Goal: Submit feedback/report problem: Provide input to the site owners about the experience or issues

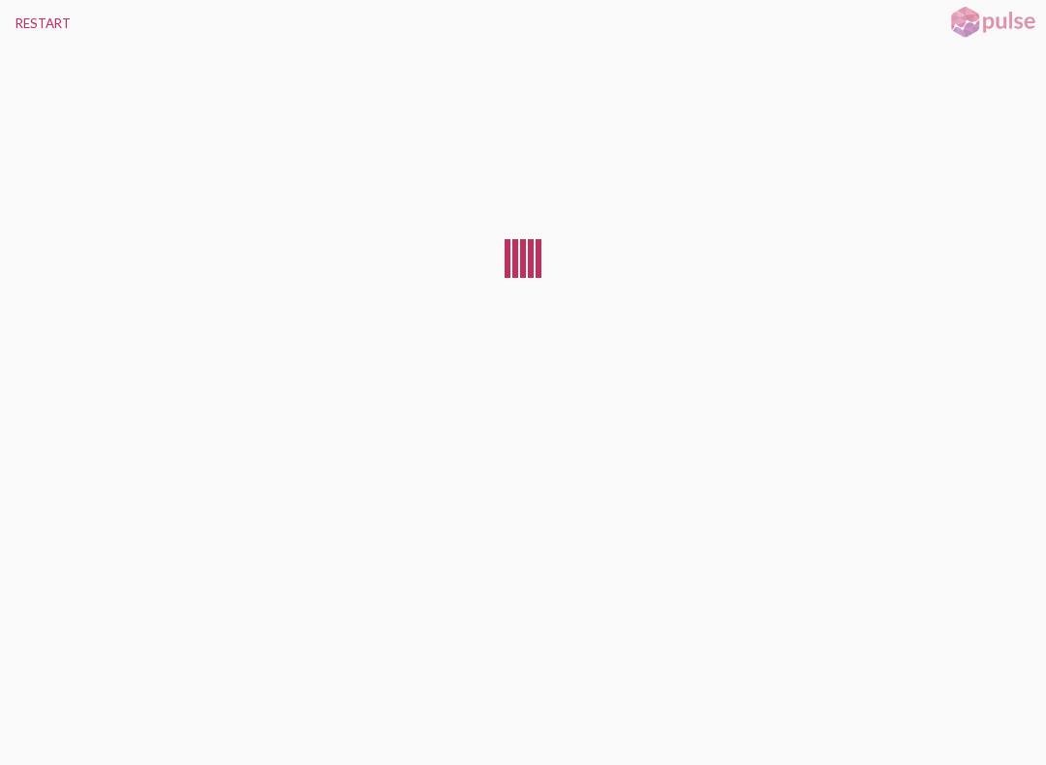
click at [48, 720] on div at bounding box center [523, 397] width 1046 height 703
click at [47, 13] on button "RESTART" at bounding box center [43, 23] width 86 height 46
click at [52, 721] on div at bounding box center [523, 397] width 1046 height 703
click at [42, 731] on div at bounding box center [523, 397] width 1046 height 703
click at [29, 732] on div at bounding box center [523, 397] width 1046 height 703
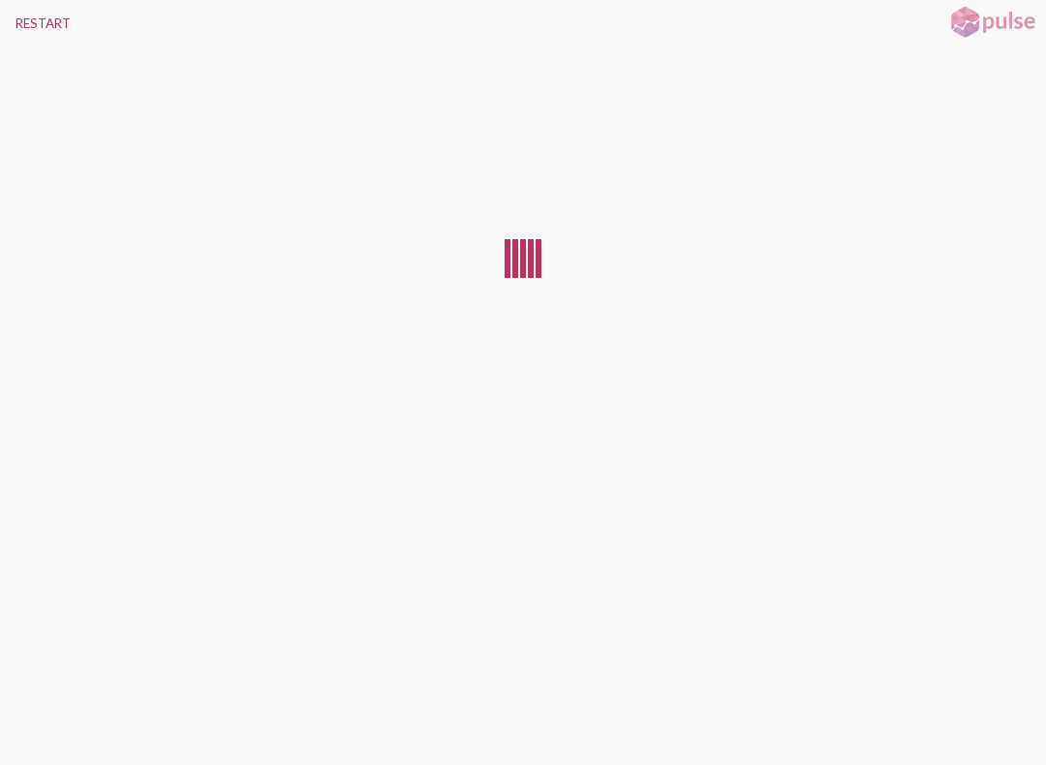
click at [35, 6] on button "RESTART" at bounding box center [43, 23] width 86 height 46
click at [26, 720] on div at bounding box center [523, 397] width 1046 height 703
click at [29, 20] on button "RESTART" at bounding box center [43, 23] width 86 height 46
click at [34, 15] on button "RESTART" at bounding box center [43, 23] width 86 height 46
click at [45, 15] on button "RESTART" at bounding box center [43, 23] width 86 height 46
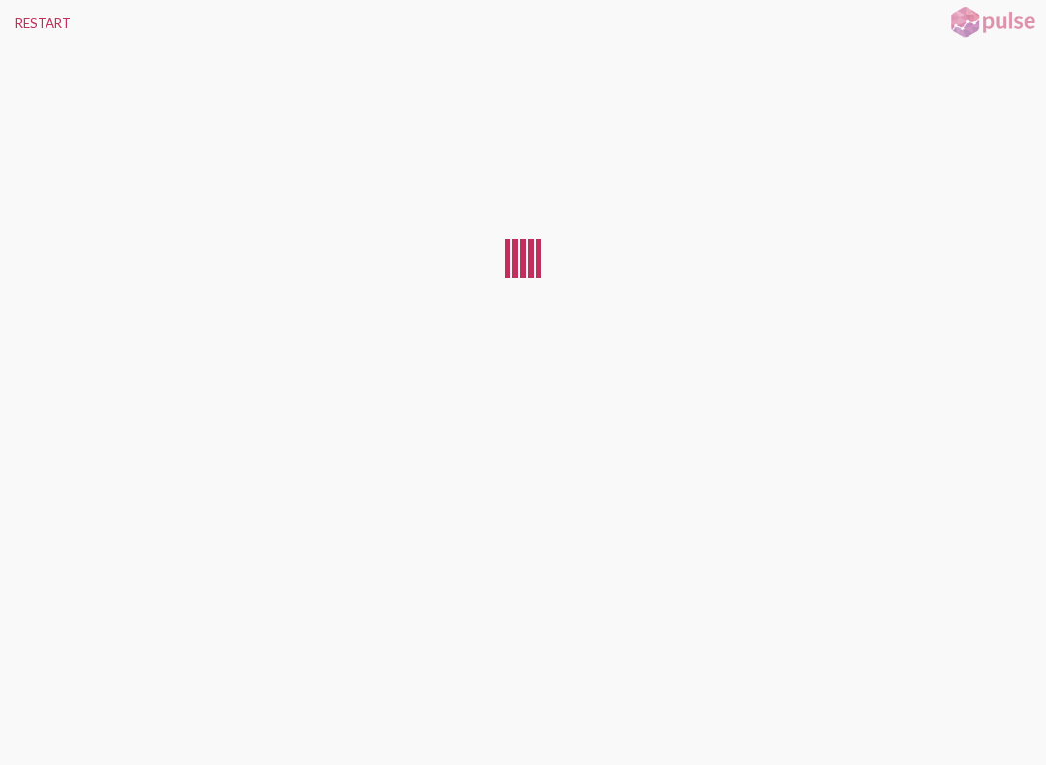
click at [29, 32] on button "RESTART" at bounding box center [43, 23] width 86 height 46
click at [32, 20] on button "RESTART" at bounding box center [43, 23] width 86 height 46
click at [28, 20] on button "RESTART" at bounding box center [43, 23] width 86 height 46
click at [32, 16] on button "RESTART" at bounding box center [43, 23] width 86 height 46
click at [14, 15] on button "RESTART" at bounding box center [43, 23] width 86 height 46
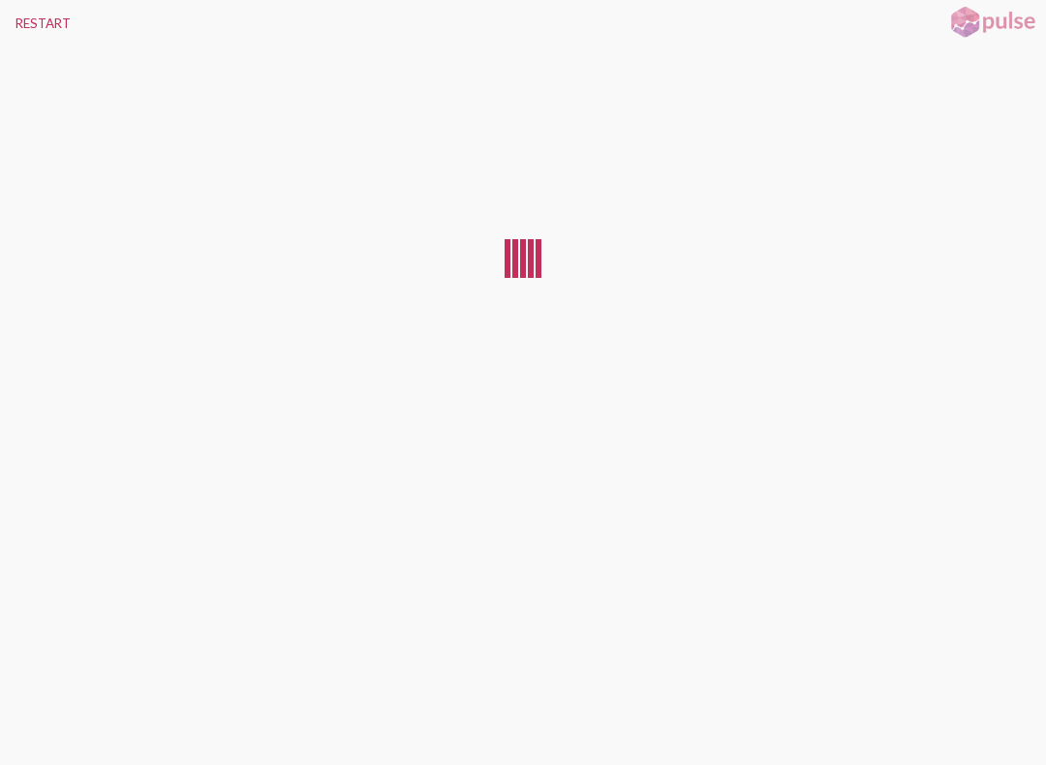
click at [19, 42] on button "RESTART" at bounding box center [43, 23] width 86 height 46
click at [62, 731] on div at bounding box center [523, 397] width 1046 height 703
click at [24, 4] on button "RESTART" at bounding box center [43, 23] width 86 height 46
click at [25, 19] on button "RESTART" at bounding box center [43, 23] width 86 height 46
click at [23, 8] on button "RESTART" at bounding box center [43, 23] width 86 height 46
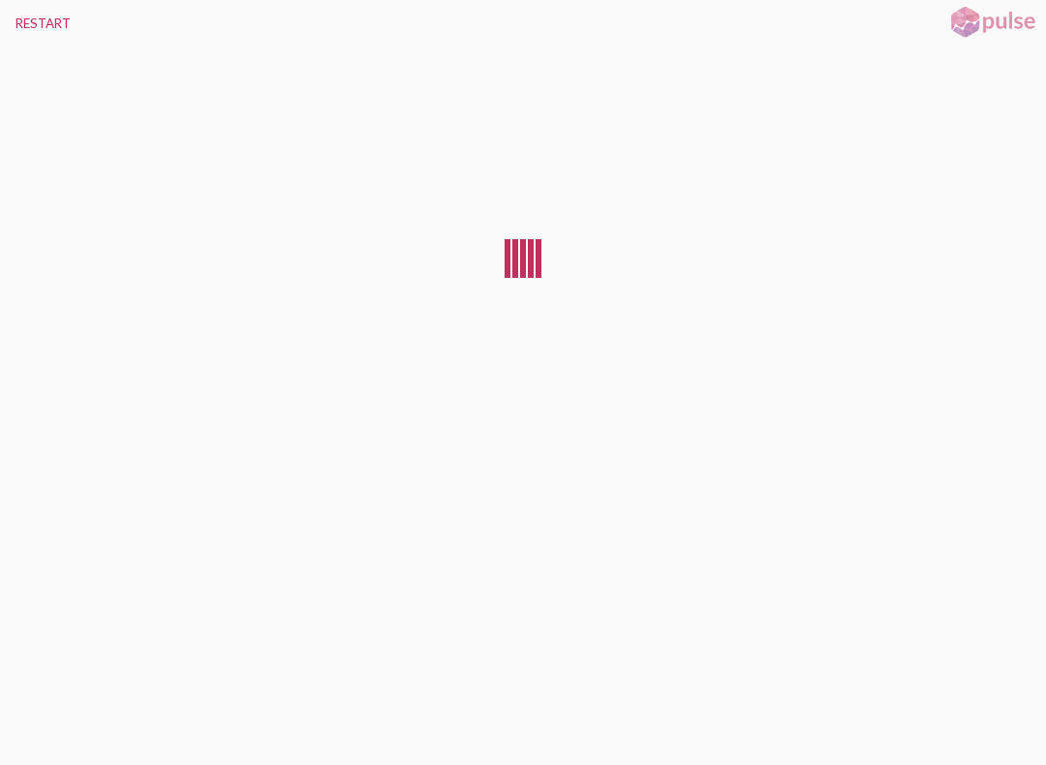
click at [46, 25] on button "RESTART" at bounding box center [43, 23] width 86 height 46
click at [49, 27] on button "RESTART" at bounding box center [43, 23] width 86 height 46
click at [47, 27] on button "RESTART" at bounding box center [43, 23] width 86 height 46
click at [69, 23] on button "RESTART" at bounding box center [43, 23] width 86 height 46
click at [2, 19] on button "RESTART" at bounding box center [43, 23] width 86 height 46
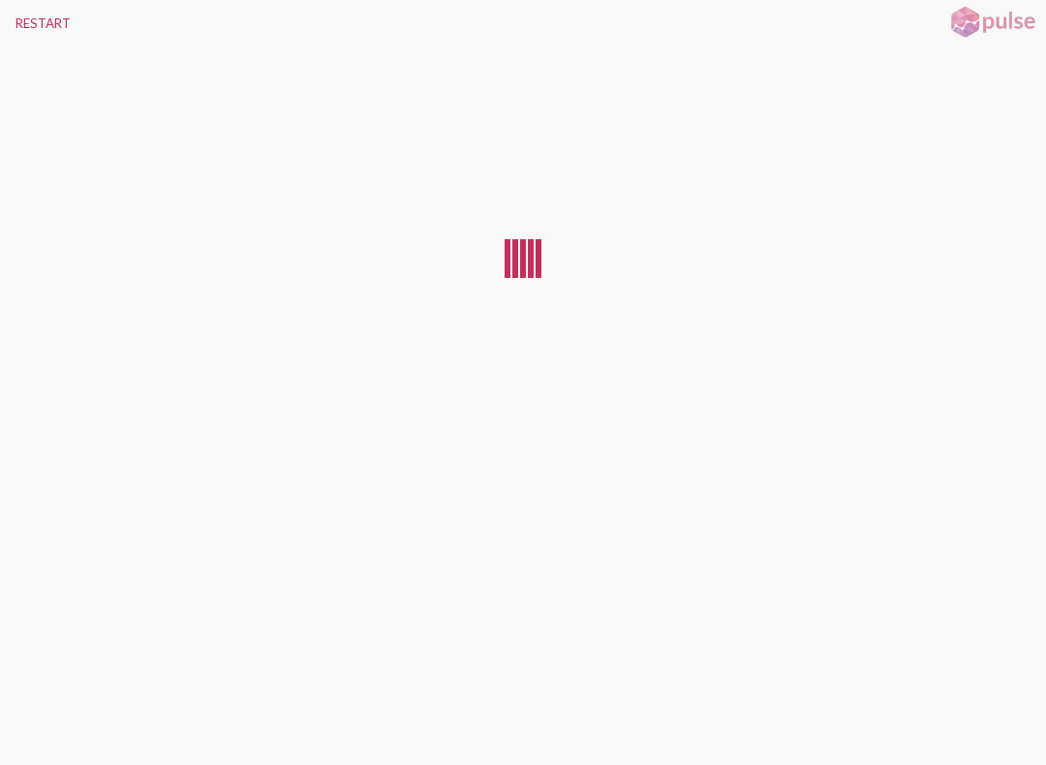
click at [26, 16] on button "RESTART" at bounding box center [43, 23] width 86 height 46
click at [90, 674] on div at bounding box center [523, 397] width 1046 height 703
click at [77, 662] on div at bounding box center [523, 397] width 1046 height 703
click at [58, 24] on button "RESTART" at bounding box center [43, 23] width 86 height 46
click at [10, 731] on div at bounding box center [523, 397] width 1046 height 703
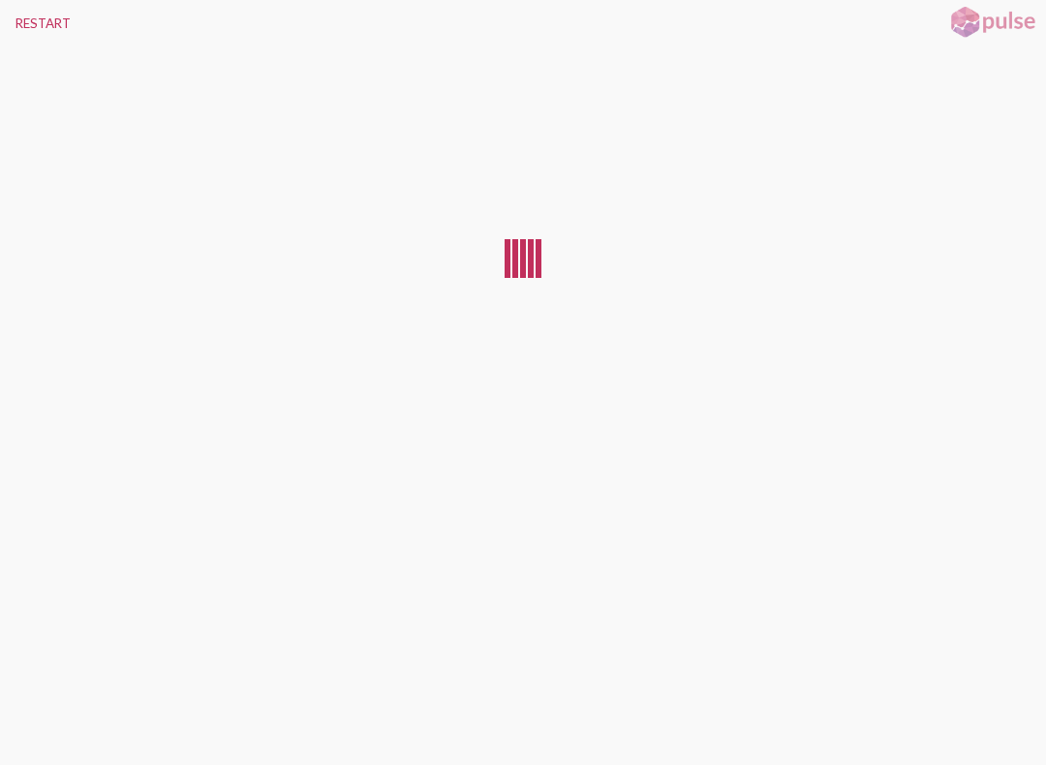
click at [14, 15] on button "RESTART" at bounding box center [43, 23] width 86 height 46
click at [30, 18] on button "RESTART" at bounding box center [43, 23] width 86 height 46
click at [27, 32] on button "RESTART" at bounding box center [43, 23] width 86 height 46
click at [41, 727] on div at bounding box center [523, 397] width 1046 height 703
click at [11, 11] on button "RESTART" at bounding box center [43, 23] width 86 height 46
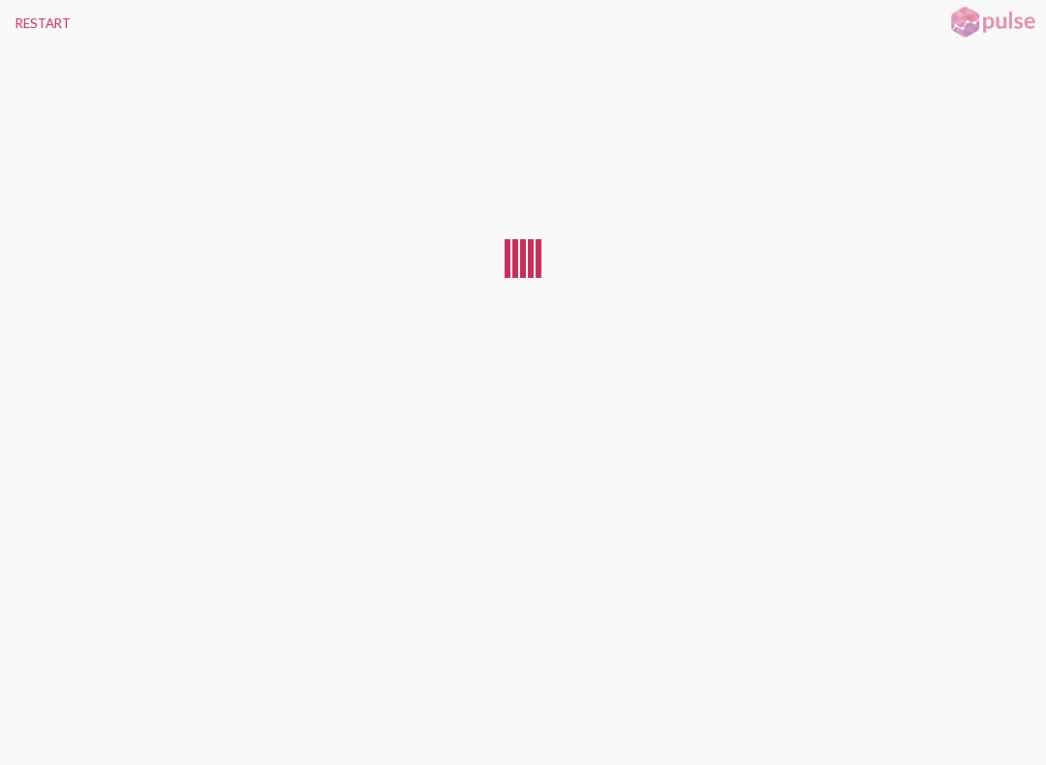
click at [27, 18] on button "RESTART" at bounding box center [43, 23] width 86 height 46
click at [28, 20] on button "RESTART" at bounding box center [43, 23] width 86 height 46
click at [35, 33] on button "RESTART" at bounding box center [43, 23] width 86 height 46
click at [41, 18] on button "RESTART" at bounding box center [43, 23] width 86 height 46
click at [31, 15] on button "RESTART" at bounding box center [43, 23] width 86 height 46
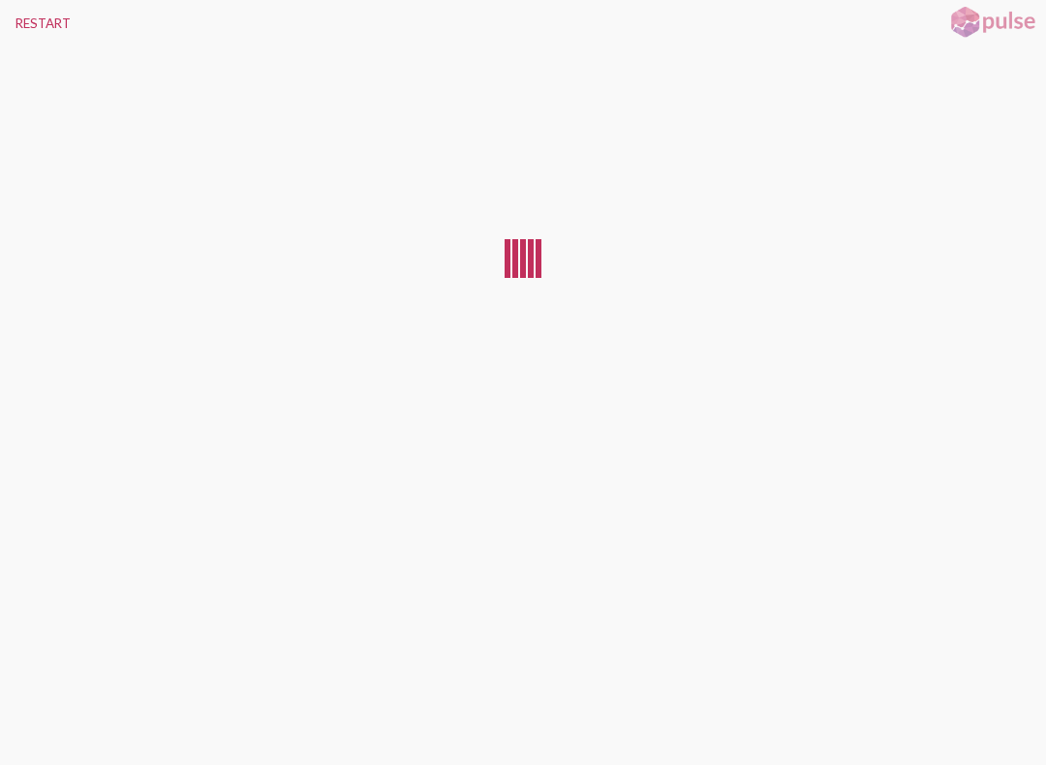
click at [15, 2] on button "RESTART" at bounding box center [43, 23] width 86 height 46
click at [25, 730] on div at bounding box center [523, 397] width 1046 height 703
click at [27, 725] on div at bounding box center [523, 397] width 1046 height 703
click at [1, 44] on button "RESTART" at bounding box center [43, 23] width 86 height 46
click at [14, 18] on button "RESTART" at bounding box center [43, 23] width 86 height 46
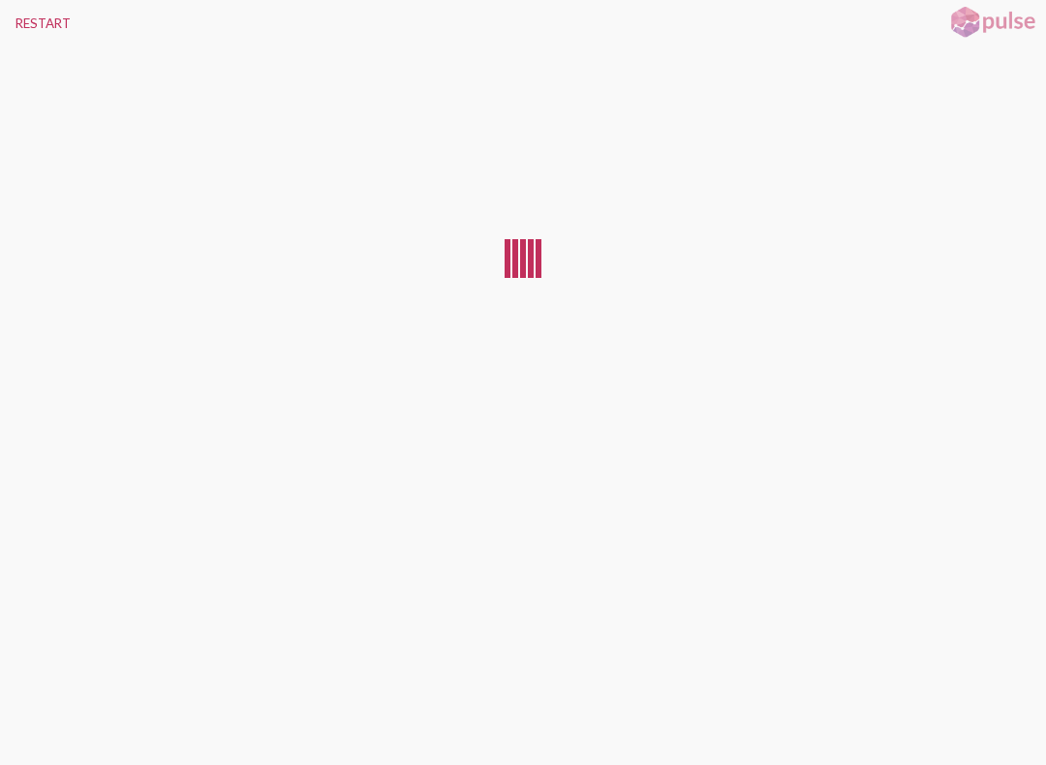
click at [44, 17] on button "RESTART" at bounding box center [43, 23] width 86 height 46
click at [62, 16] on button "RESTART" at bounding box center [43, 23] width 86 height 46
click at [43, 24] on button "RESTART" at bounding box center [43, 23] width 86 height 46
click at [48, 25] on button "RESTART" at bounding box center [43, 23] width 86 height 46
click at [44, 18] on button "RESTART" at bounding box center [43, 23] width 86 height 46
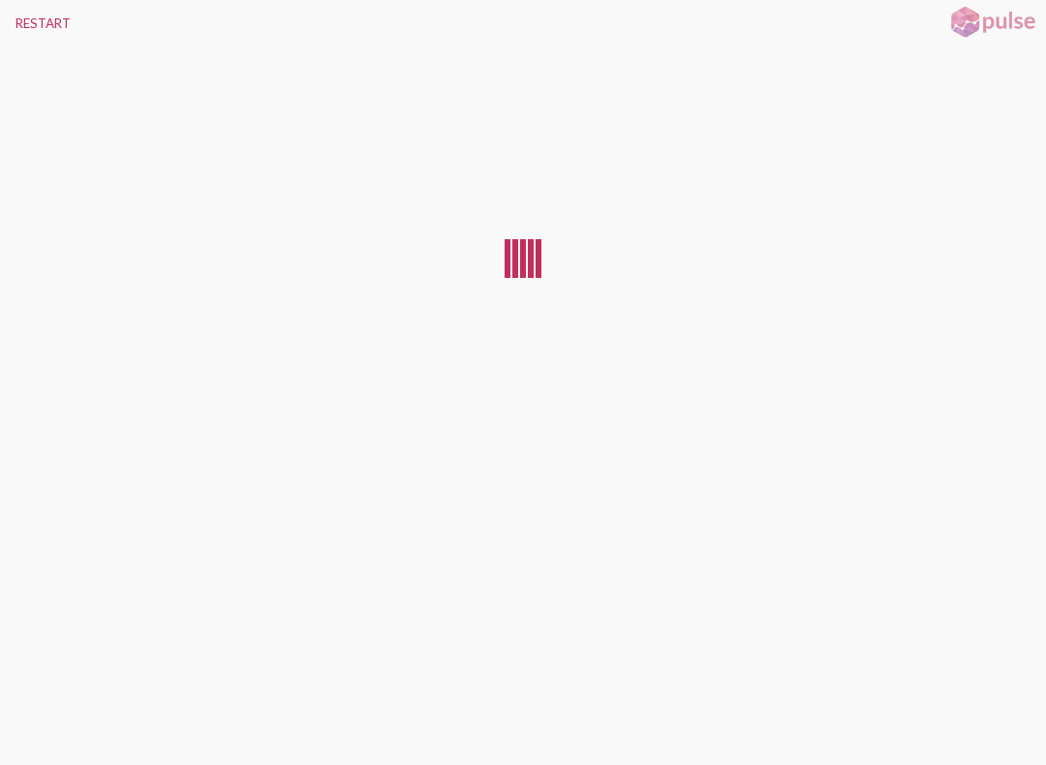
click at [50, 32] on button "RESTART" at bounding box center [43, 23] width 86 height 46
click at [45, 37] on button "RESTART" at bounding box center [43, 23] width 86 height 46
click at [31, 14] on button "RESTART" at bounding box center [43, 23] width 86 height 46
click at [58, 15] on button "RESTART" at bounding box center [43, 23] width 86 height 46
click at [27, 22] on button "RESTART" at bounding box center [43, 23] width 86 height 46
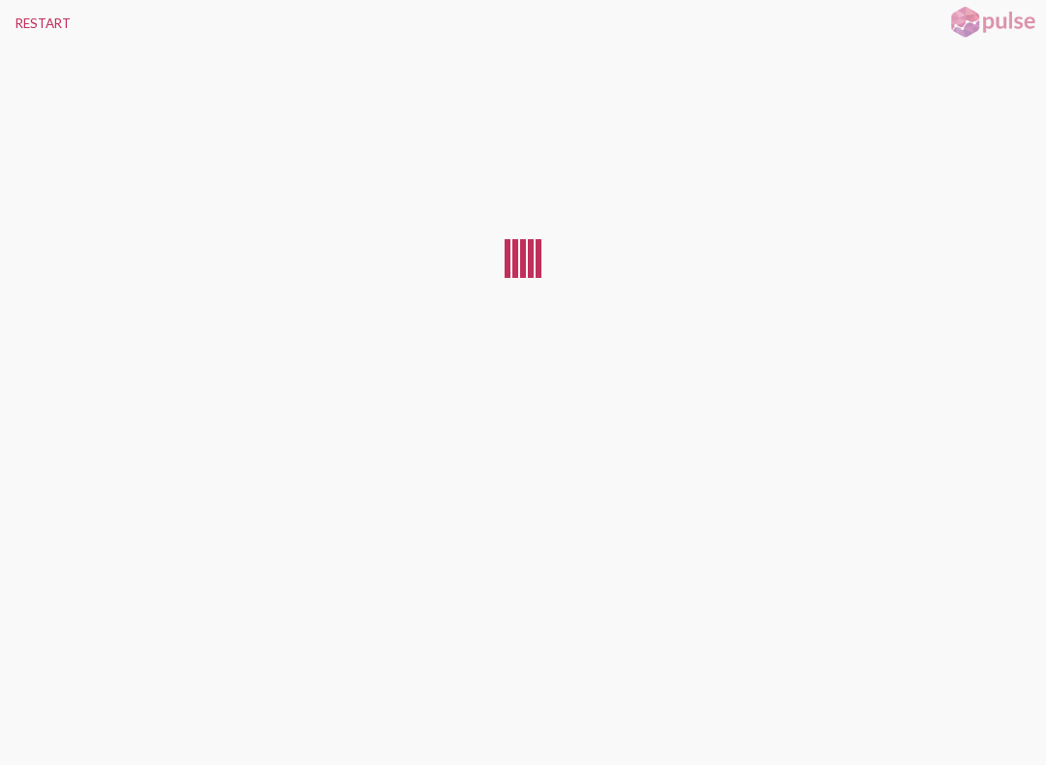
click at [39, 28] on button "RESTART" at bounding box center [43, 23] width 86 height 46
click at [1, 35] on button "RESTART" at bounding box center [43, 23] width 86 height 46
click at [46, 729] on div at bounding box center [523, 397] width 1046 height 703
click at [29, 25] on button "RESTART" at bounding box center [43, 23] width 86 height 46
click at [12, 36] on button "RESTART" at bounding box center [43, 23] width 86 height 46
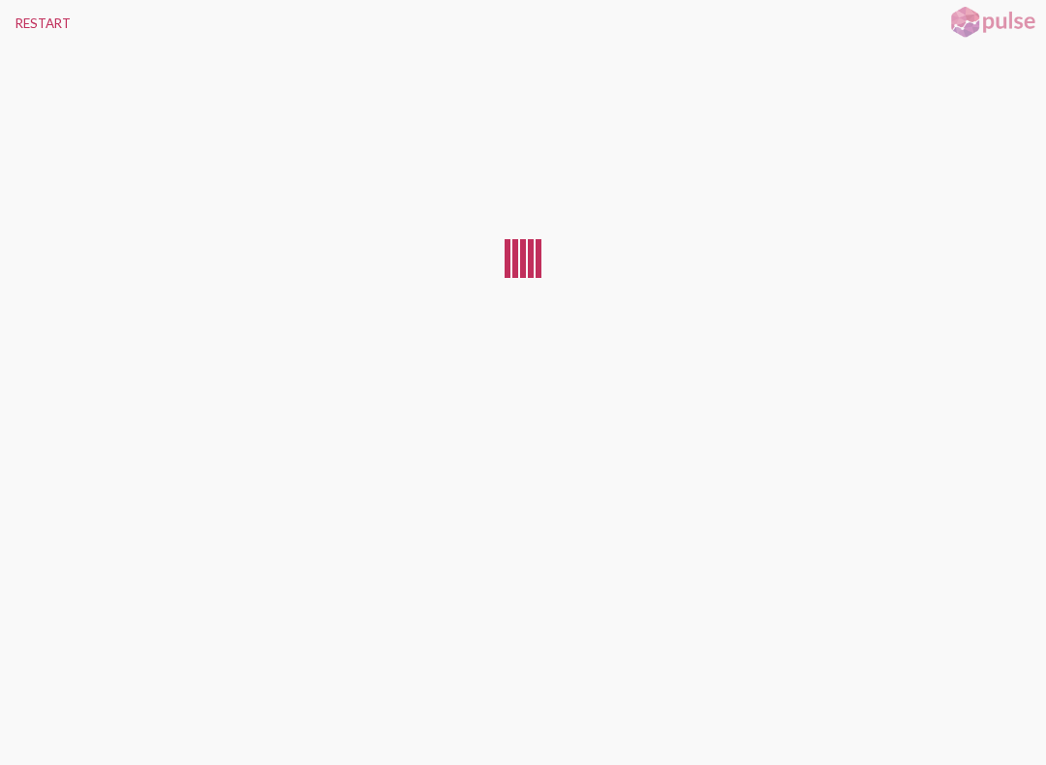
click at [27, 28] on button "RESTART" at bounding box center [43, 23] width 86 height 46
click at [61, 729] on div at bounding box center [523, 397] width 1046 height 703
click at [48, 39] on button "RESTART" at bounding box center [43, 23] width 86 height 46
click at [38, 19] on button "RESTART" at bounding box center [43, 23] width 86 height 46
click at [36, 8] on button "RESTART" at bounding box center [43, 23] width 86 height 46
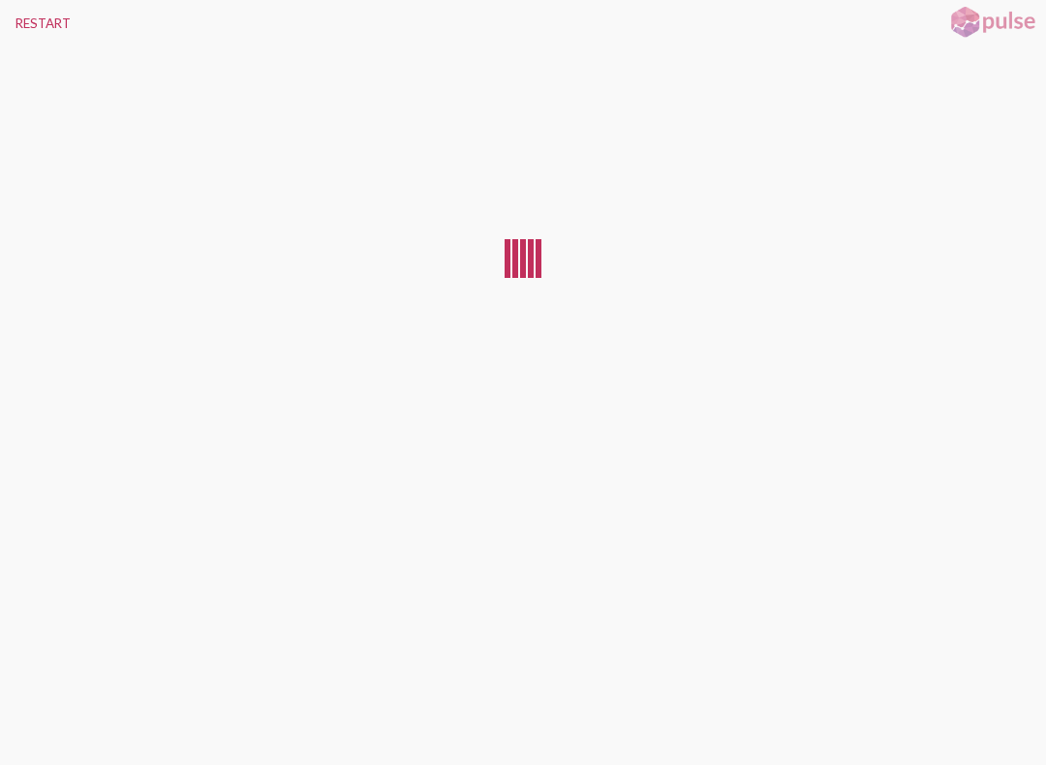
click at [33, 12] on button "RESTART" at bounding box center [43, 23] width 86 height 46
click at [36, 18] on button "RESTART" at bounding box center [43, 23] width 86 height 46
click at [32, 25] on button "RESTART" at bounding box center [43, 23] width 86 height 46
click at [24, 30] on button "RESTART" at bounding box center [43, 23] width 86 height 46
click at [35, 24] on button "RESTART" at bounding box center [43, 23] width 86 height 46
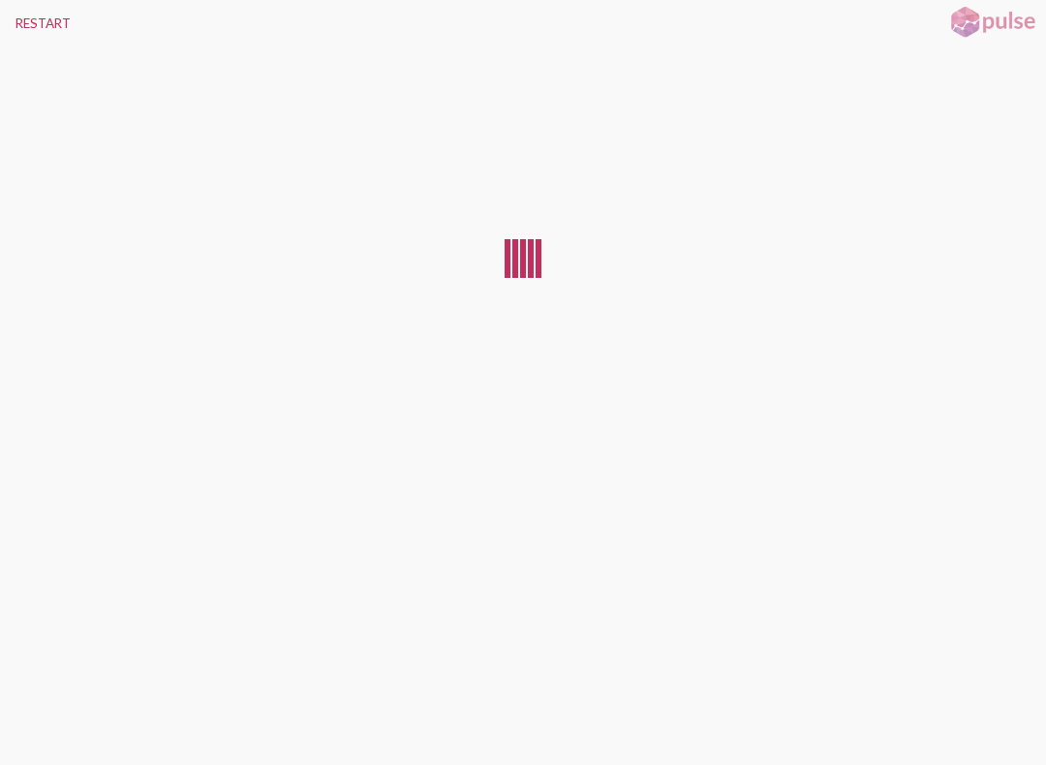
click at [85, 610] on div at bounding box center [523, 397] width 1046 height 703
click at [74, 575] on div at bounding box center [523, 397] width 1046 height 703
click at [61, 15] on button "RESTART" at bounding box center [43, 23] width 86 height 46
click at [38, 20] on button "RESTART" at bounding box center [43, 23] width 86 height 46
click at [13, 22] on button "RESTART" at bounding box center [43, 23] width 86 height 46
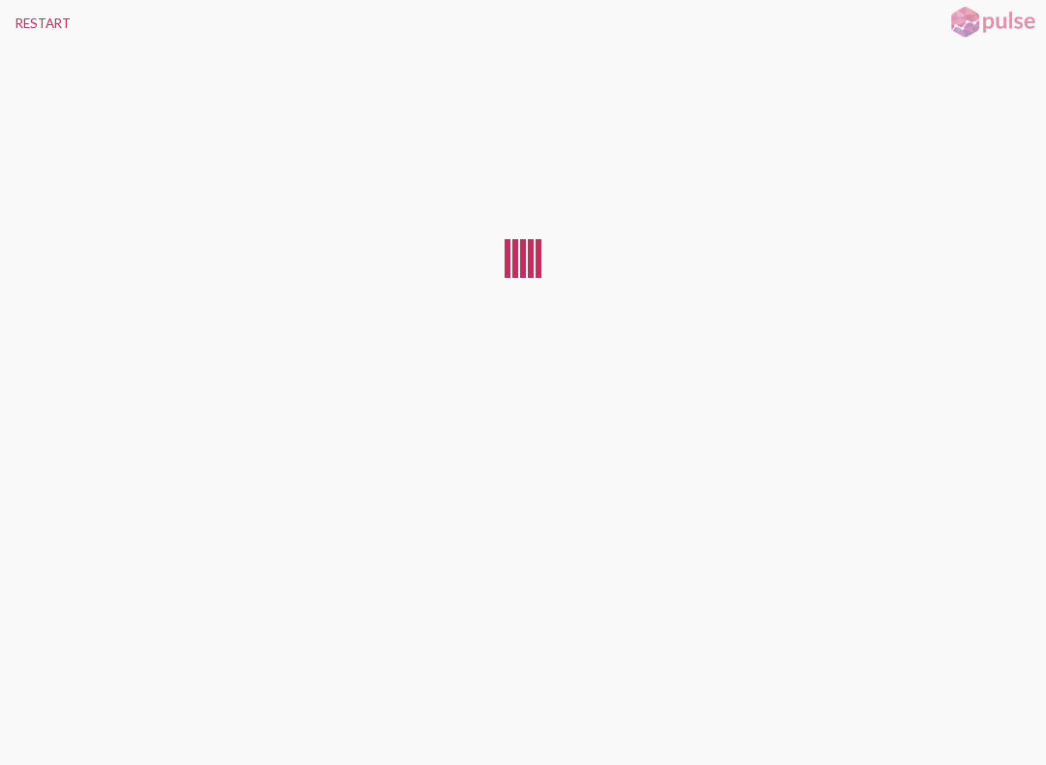
click at [28, 20] on button "RESTART" at bounding box center [43, 23] width 86 height 46
click at [29, 11] on button "RESTART" at bounding box center [43, 23] width 86 height 46
click at [14, 13] on button "RESTART" at bounding box center [43, 23] width 86 height 46
click at [43, 730] on div at bounding box center [523, 397] width 1046 height 703
click at [26, 12] on button "RESTART" at bounding box center [43, 23] width 86 height 46
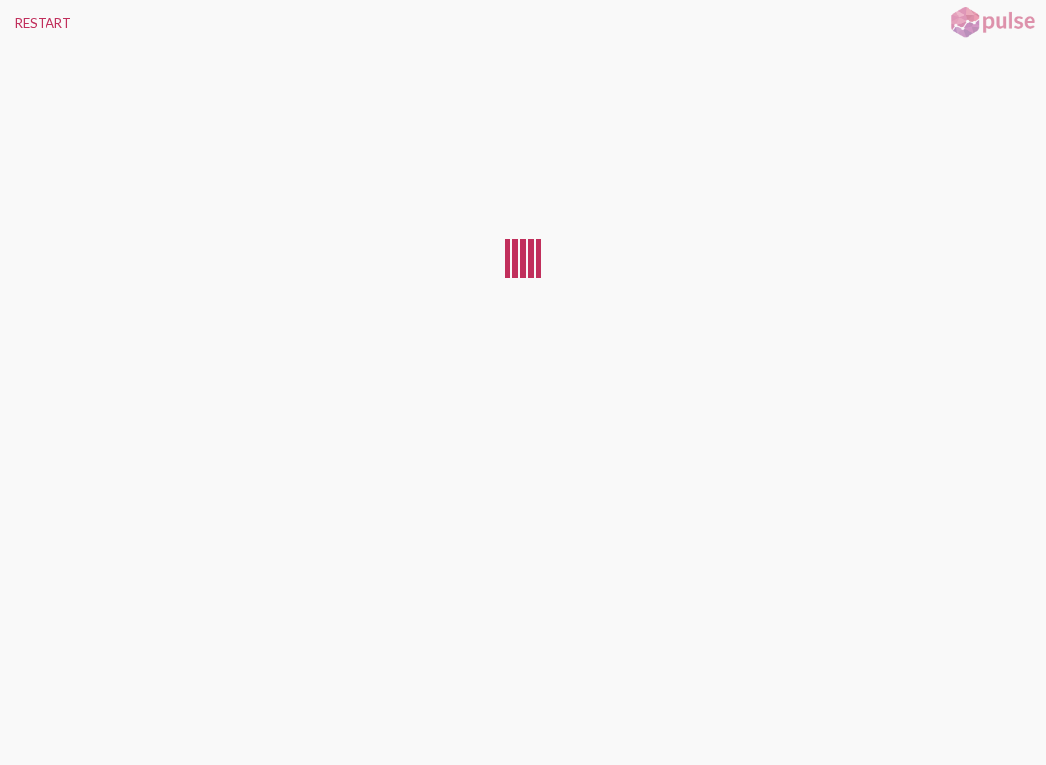
click at [36, 728] on div at bounding box center [523, 397] width 1046 height 703
click at [36, 11] on button "RESTART" at bounding box center [43, 23] width 86 height 46
